Goal: Book appointment/travel/reservation

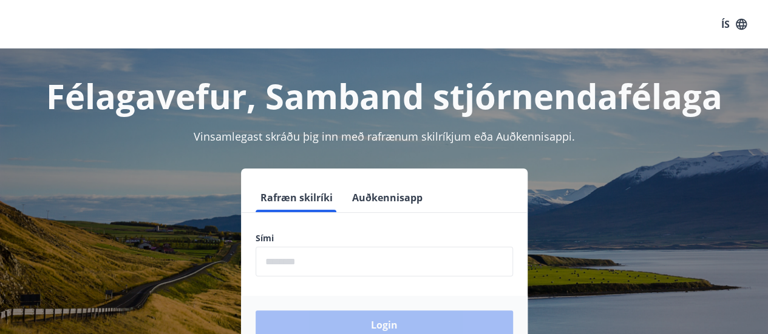
click at [354, 263] on input "phone" at bounding box center [384, 262] width 257 height 30
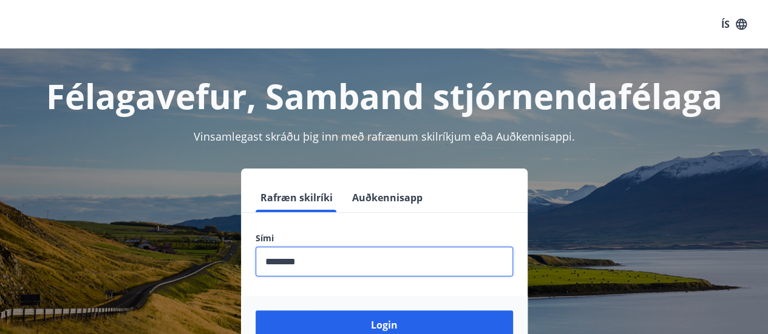
type input "********"
click at [256, 311] on button "Login" at bounding box center [384, 325] width 257 height 29
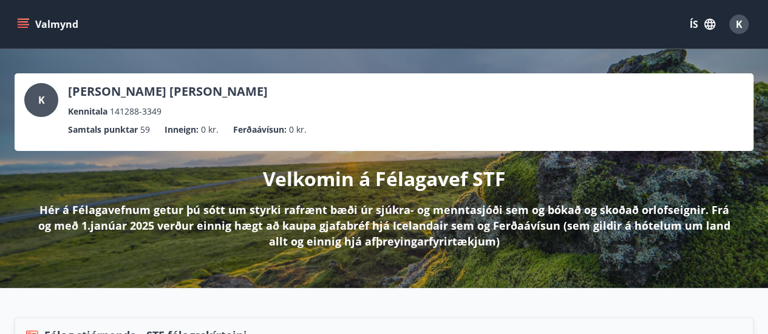
click at [16, 10] on div "Valmynd ÍS K" at bounding box center [384, 24] width 739 height 29
click at [19, 13] on button "Valmynd" at bounding box center [49, 24] width 69 height 22
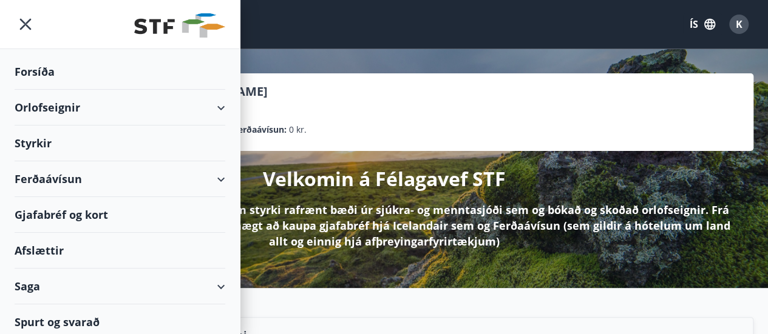
click at [210, 100] on div "Orlofseignir" at bounding box center [120, 108] width 211 height 36
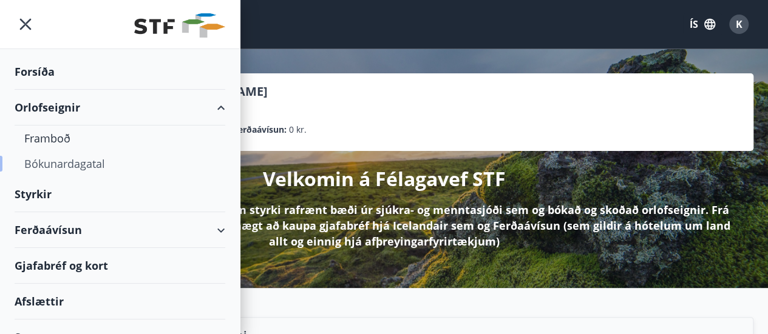
click at [58, 169] on div "Bókunardagatal" at bounding box center [119, 163] width 191 height 25
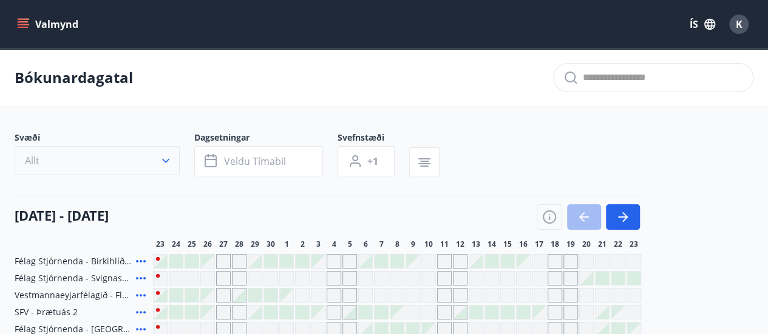
click at [164, 167] on button "Allt" at bounding box center [97, 160] width 165 height 29
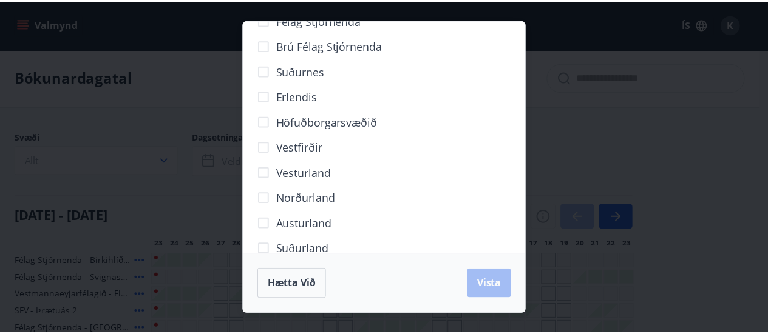
scroll to position [151, 0]
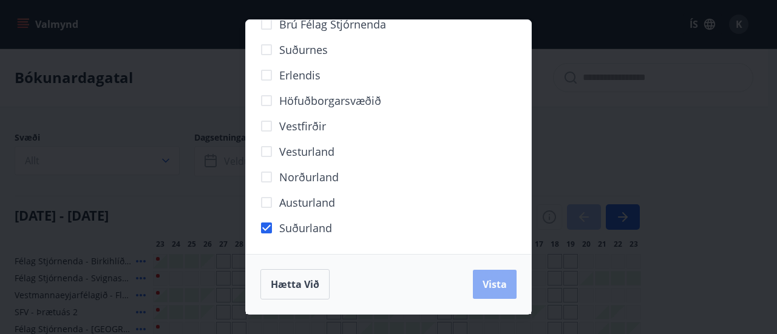
click at [498, 275] on button "Vista" at bounding box center [495, 284] width 44 height 29
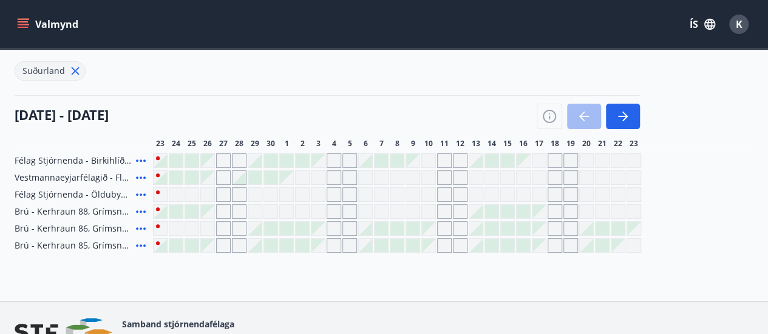
scroll to position [138, 0]
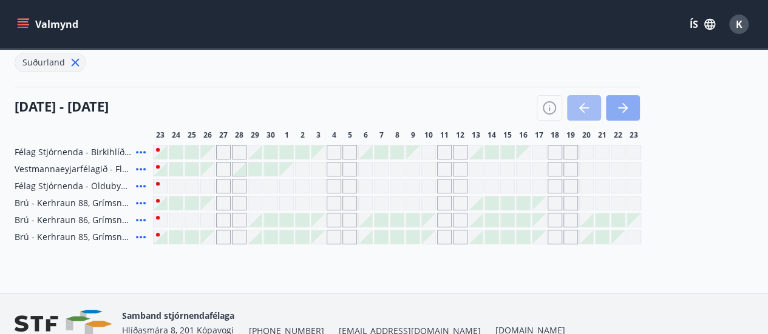
click at [620, 111] on icon "button" at bounding box center [622, 108] width 15 height 15
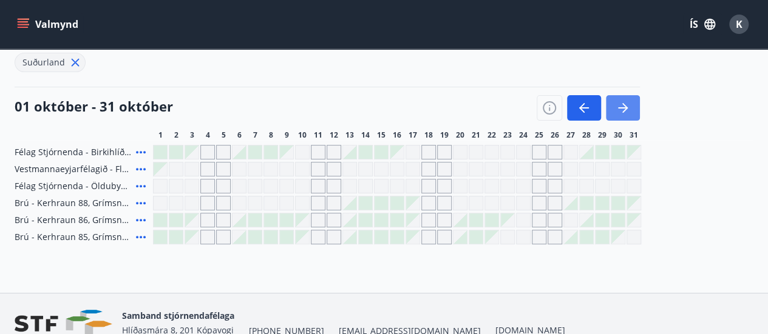
click at [620, 111] on icon "button" at bounding box center [622, 108] width 15 height 15
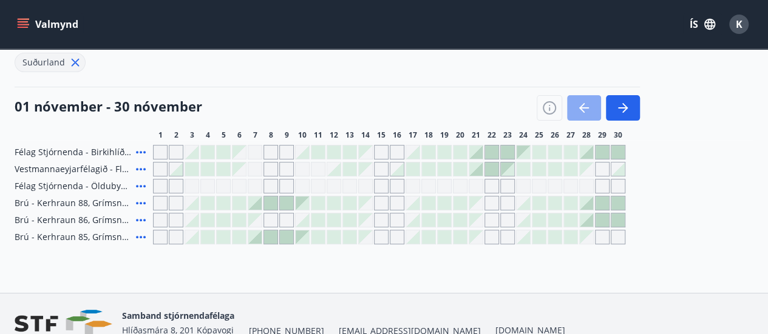
click at [582, 109] on icon "button" at bounding box center [581, 108] width 5 height 10
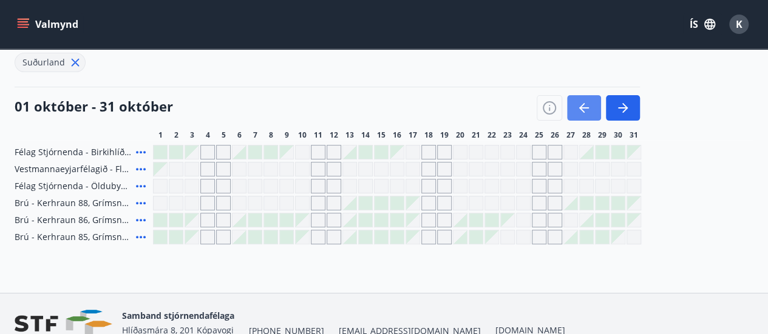
click at [582, 109] on icon "button" at bounding box center [581, 108] width 5 height 10
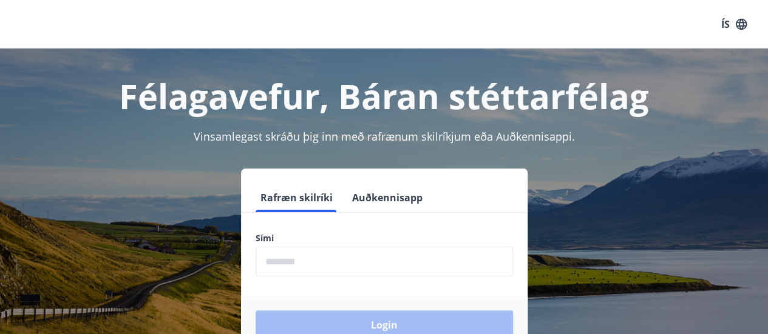
click at [384, 258] on input "phone" at bounding box center [384, 262] width 257 height 30
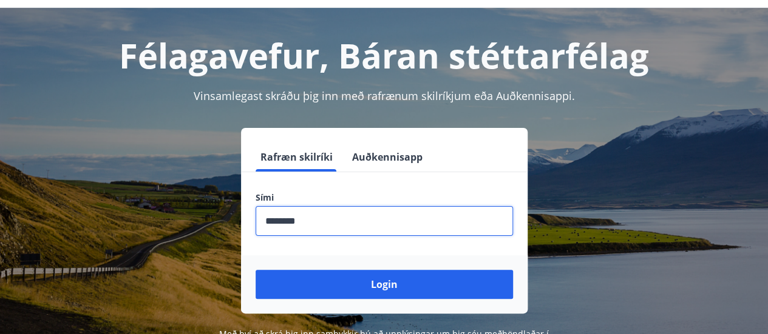
scroll to position [41, 0]
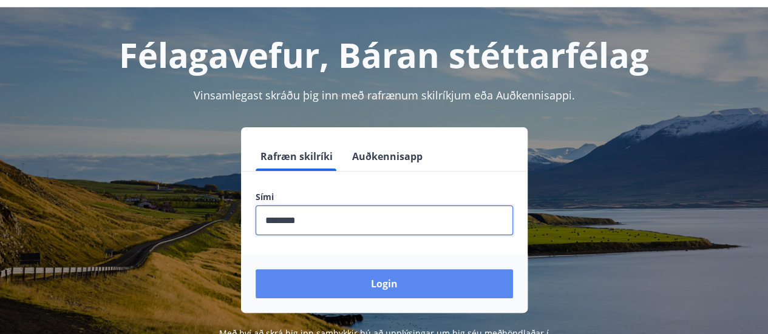
type input "********"
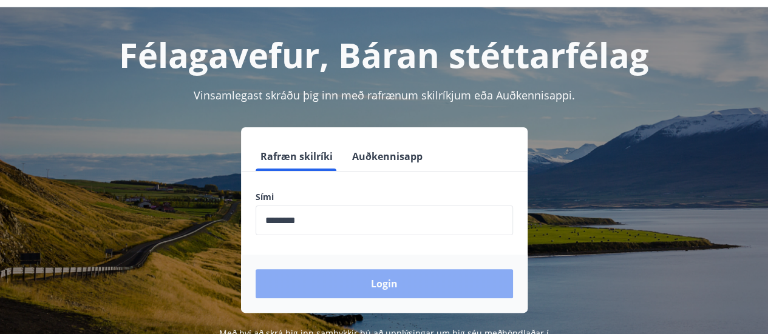
click at [371, 286] on button "Login" at bounding box center [384, 283] width 257 height 29
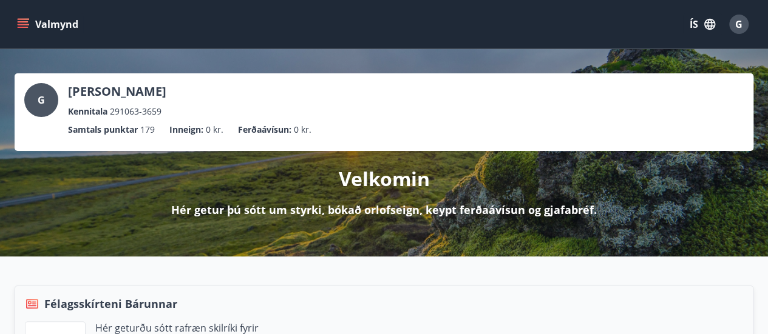
click at [27, 20] on icon "menu" at bounding box center [23, 24] width 12 height 12
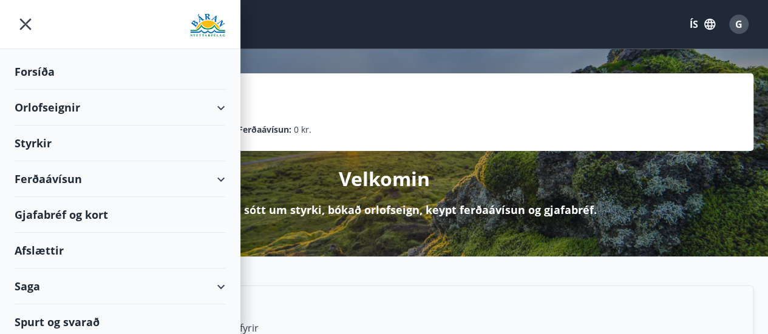
click at [212, 103] on div "Orlofseignir" at bounding box center [120, 108] width 211 height 36
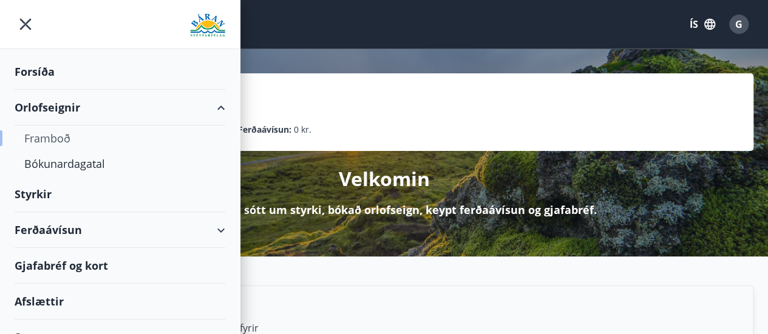
click at [58, 139] on div "Framboð" at bounding box center [119, 138] width 191 height 25
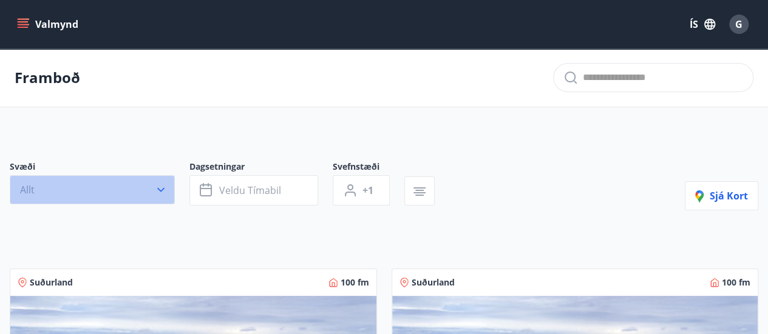
click at [163, 186] on icon "button" at bounding box center [161, 190] width 12 height 12
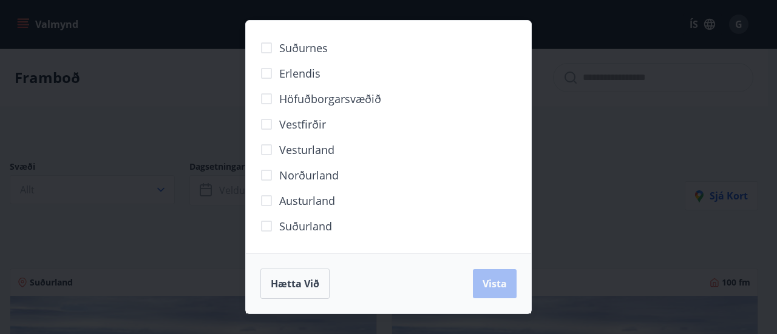
click at [103, 100] on div "Suðurnes Erlendis Höfuðborgarsvæðið [GEOGRAPHIC_DATA] [GEOGRAPHIC_DATA] [GEOGRA…" at bounding box center [388, 167] width 777 height 334
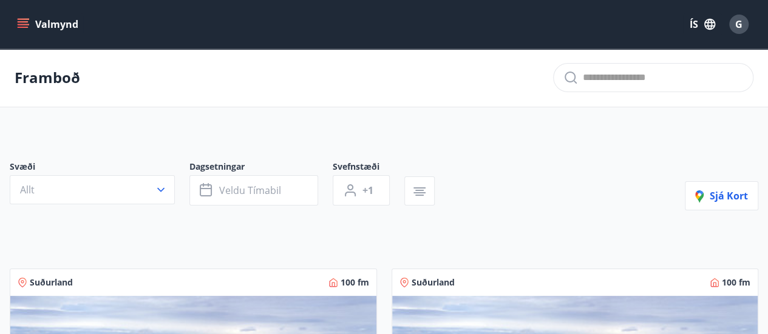
click at [24, 23] on icon "menu" at bounding box center [23, 24] width 12 height 12
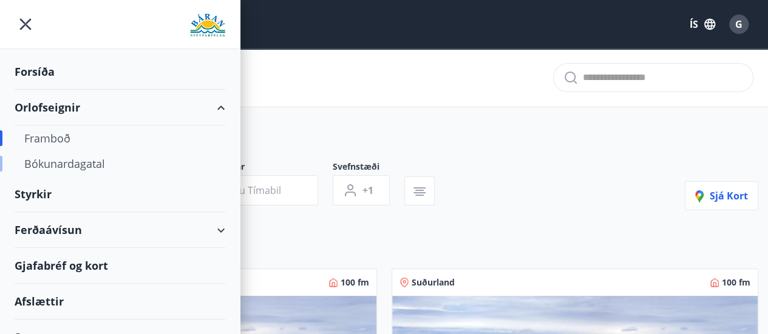
click at [89, 162] on div "Bókunardagatal" at bounding box center [119, 163] width 191 height 25
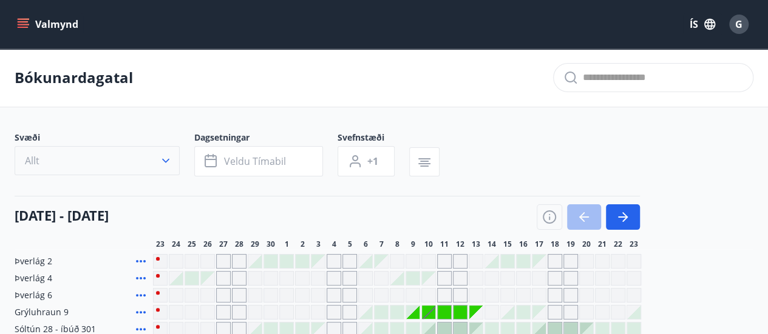
scroll to position [29, 0]
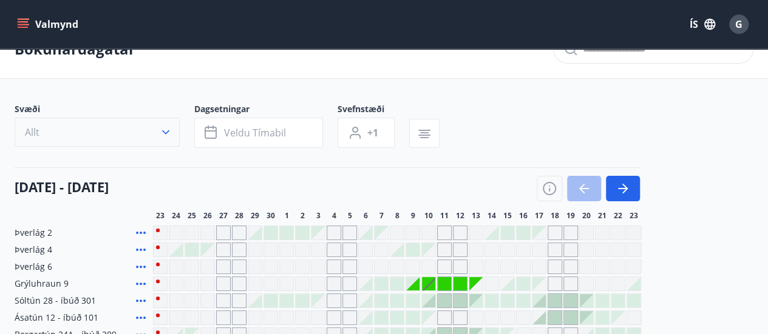
click at [166, 129] on icon "button" at bounding box center [166, 132] width 12 height 12
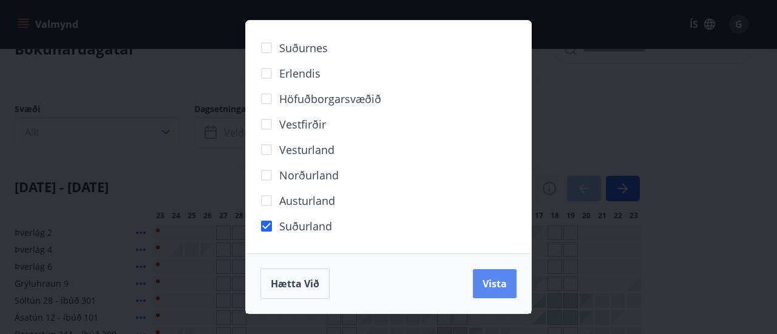
click at [494, 291] on button "Vista" at bounding box center [495, 283] width 44 height 29
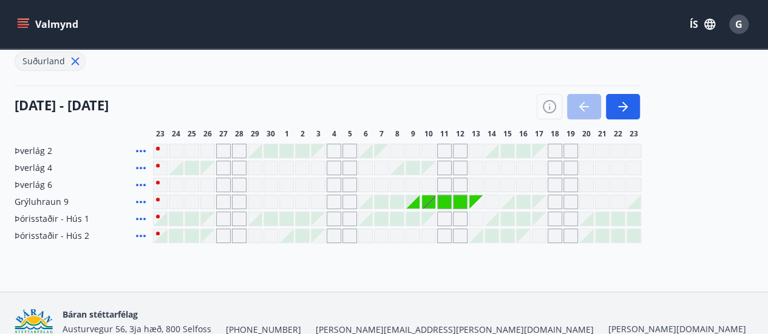
scroll to position [140, 0]
click at [624, 110] on icon "button" at bounding box center [622, 106] width 15 height 15
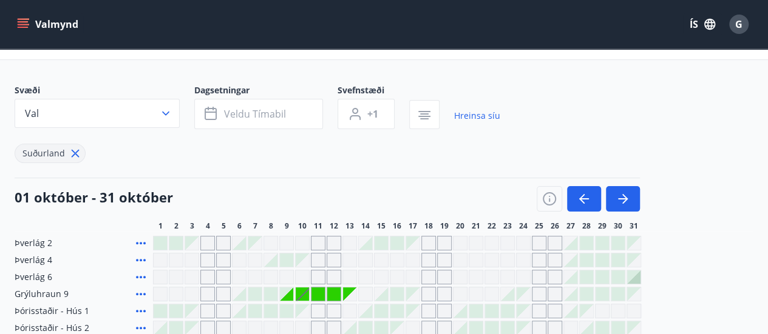
scroll to position [42, 0]
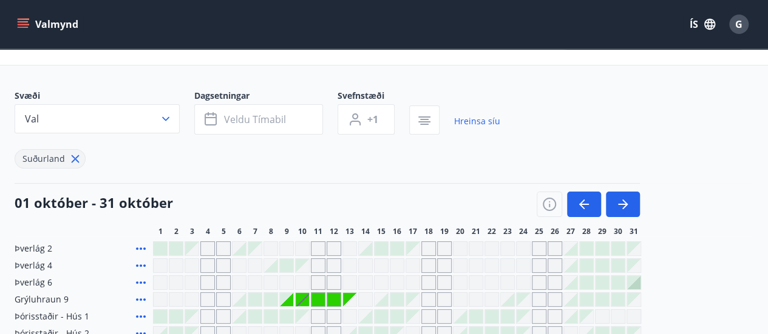
drag, startPoint x: 73, startPoint y: 156, endPoint x: 106, endPoint y: 143, distance: 35.2
click at [73, 156] on icon at bounding box center [75, 158] width 13 height 13
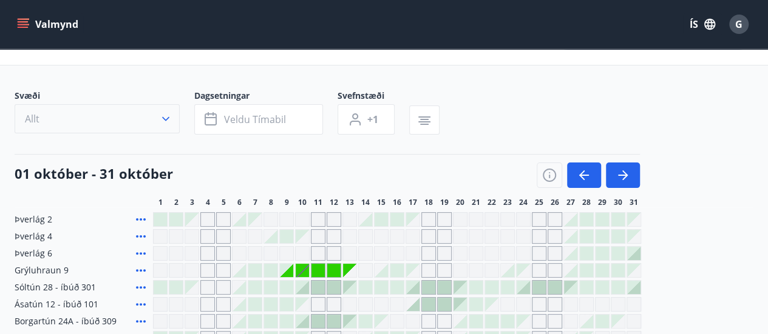
click at [165, 116] on icon "button" at bounding box center [166, 119] width 12 height 12
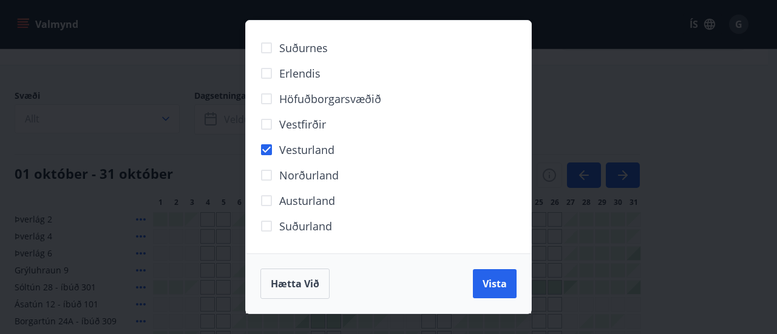
click at [487, 287] on span "Vista" at bounding box center [495, 283] width 24 height 13
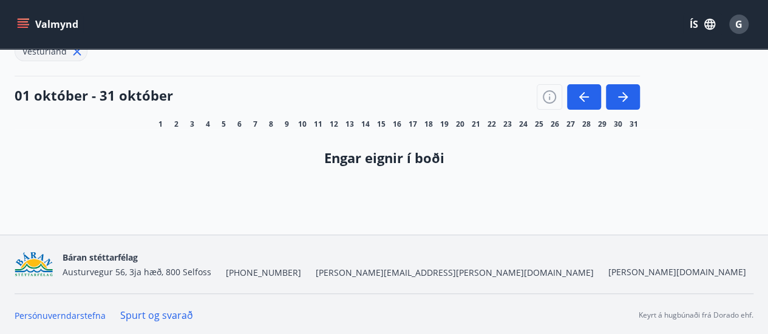
scroll to position [19, 0]
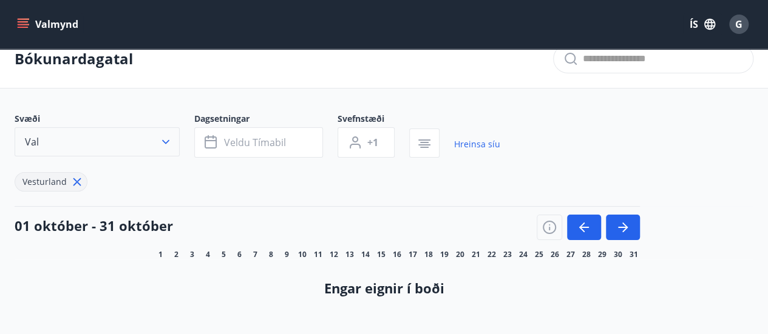
click at [163, 143] on icon "button" at bounding box center [166, 142] width 12 height 12
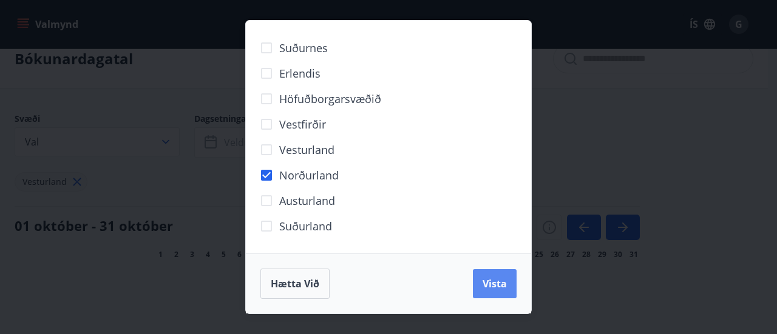
click at [488, 278] on span "Vista" at bounding box center [495, 283] width 24 height 13
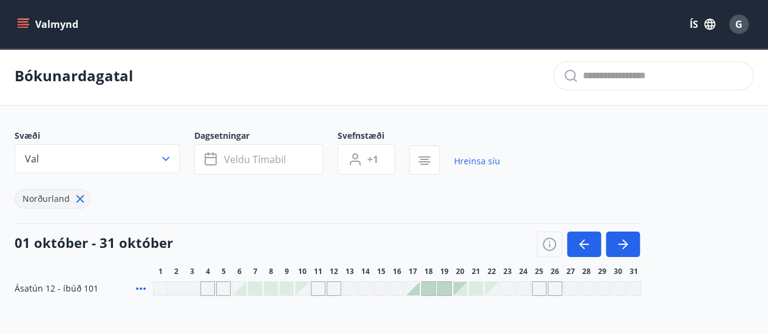
scroll to position [1, 0]
click at [78, 200] on icon at bounding box center [80, 200] width 8 height 8
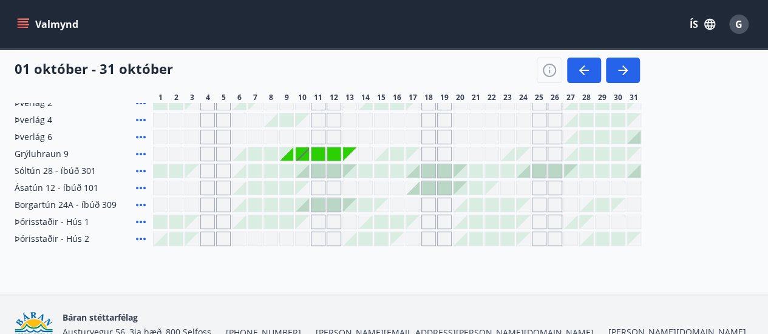
scroll to position [130, 0]
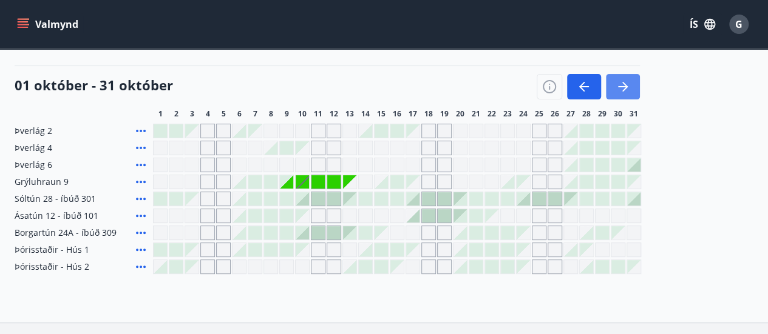
click at [619, 88] on icon "button" at bounding box center [622, 87] width 15 height 15
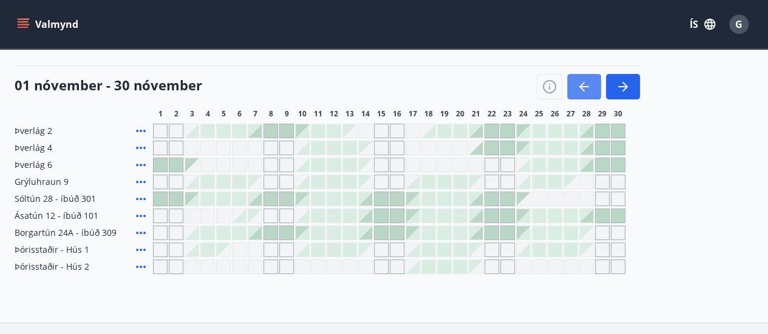
click at [585, 83] on icon "button" at bounding box center [584, 87] width 15 height 15
